Goal: Task Accomplishment & Management: Manage account settings

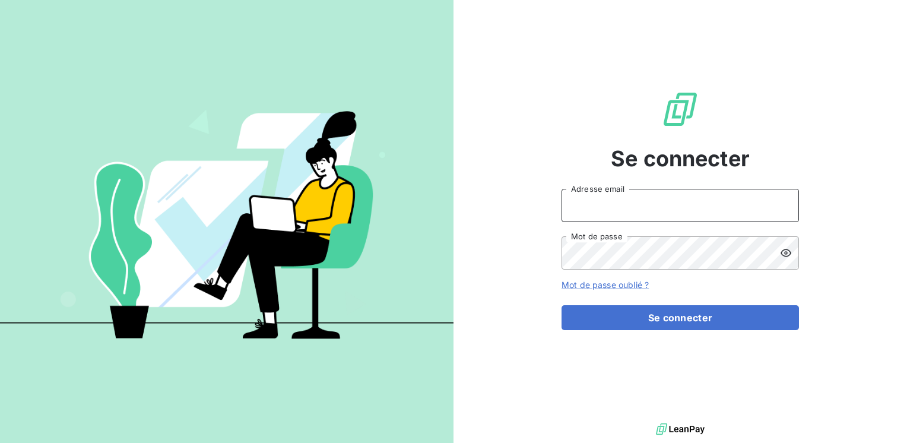
click at [635, 210] on input "Adresse email" at bounding box center [679, 205] width 237 height 33
